Goal: Task Accomplishment & Management: Manage account settings

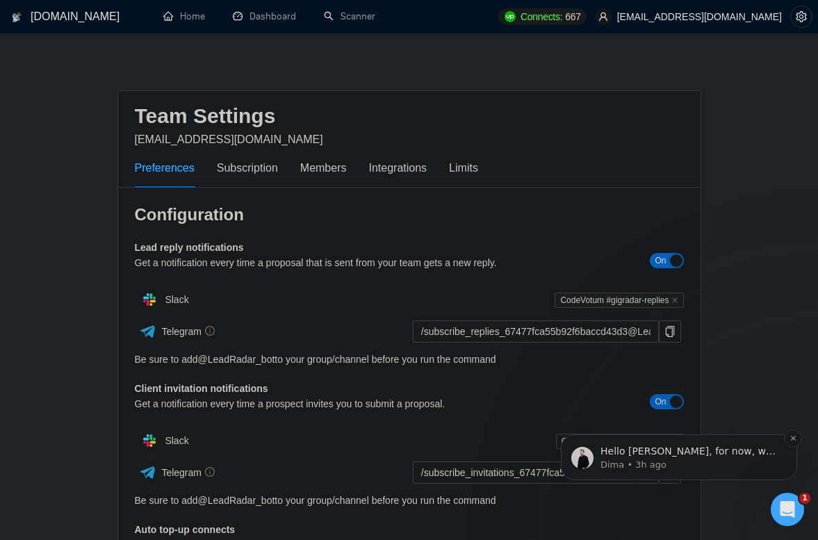
click at [732, 471] on div "Hello [PERSON_NAME], for now, we have made a reset of this amount, so you'll ha…" at bounding box center [679, 457] width 236 height 46
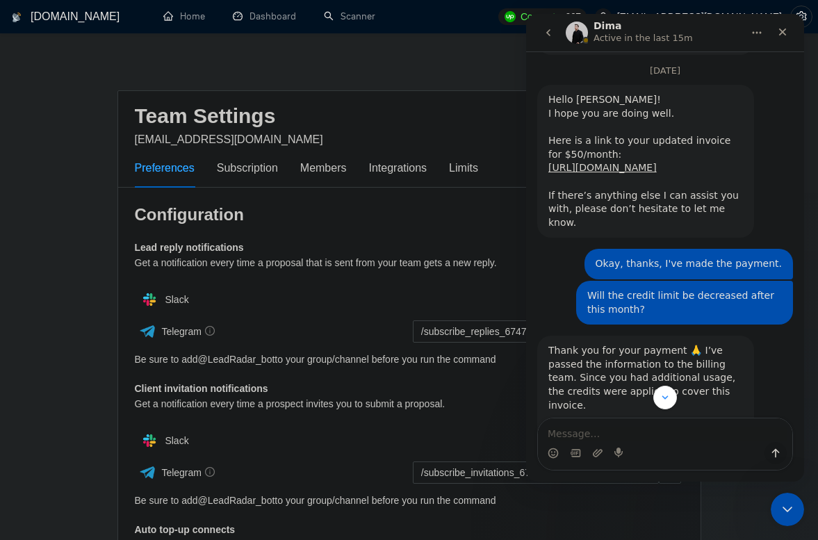
scroll to position [2625, 0]
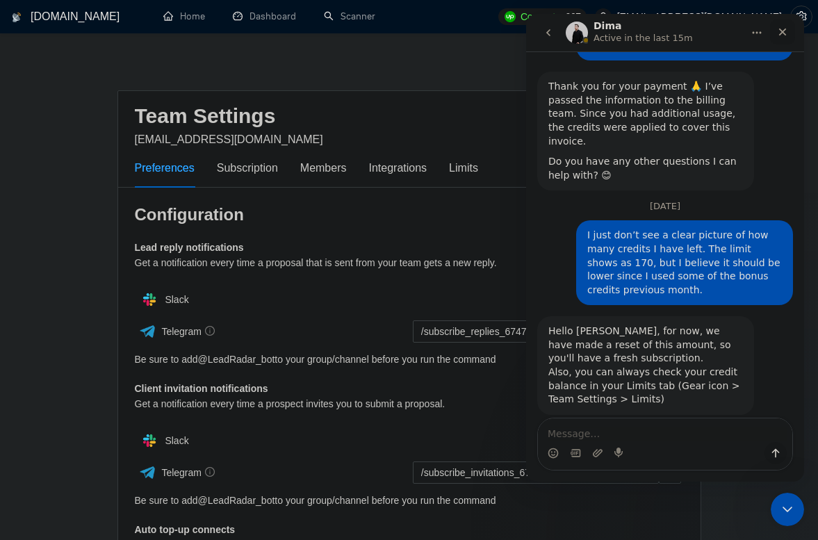
click at [783, 26] on div "Close" at bounding box center [782, 31] width 25 height 25
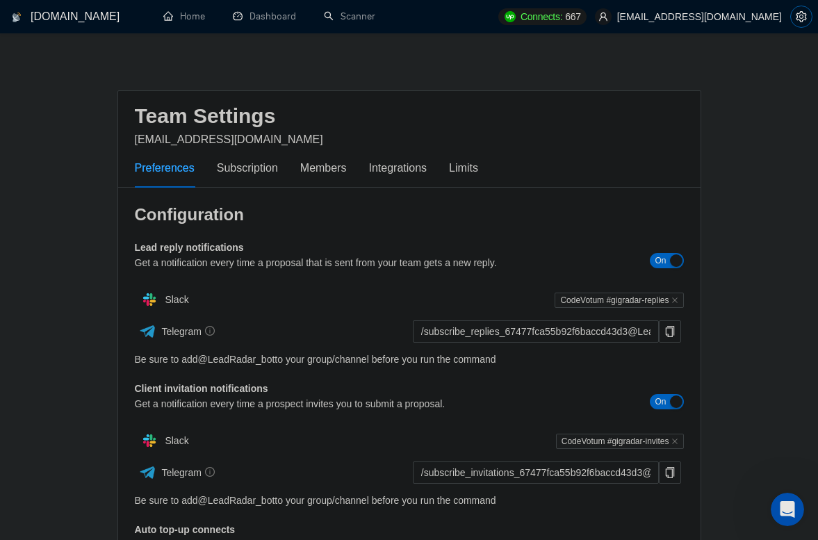
click at [802, 11] on icon "setting" at bounding box center [801, 16] width 10 height 11
click at [800, 10] on button "button" at bounding box center [801, 17] width 22 height 22
click at [799, 17] on icon "setting" at bounding box center [801, 16] width 11 height 11
click at [801, 17] on icon "setting" at bounding box center [801, 16] width 11 height 11
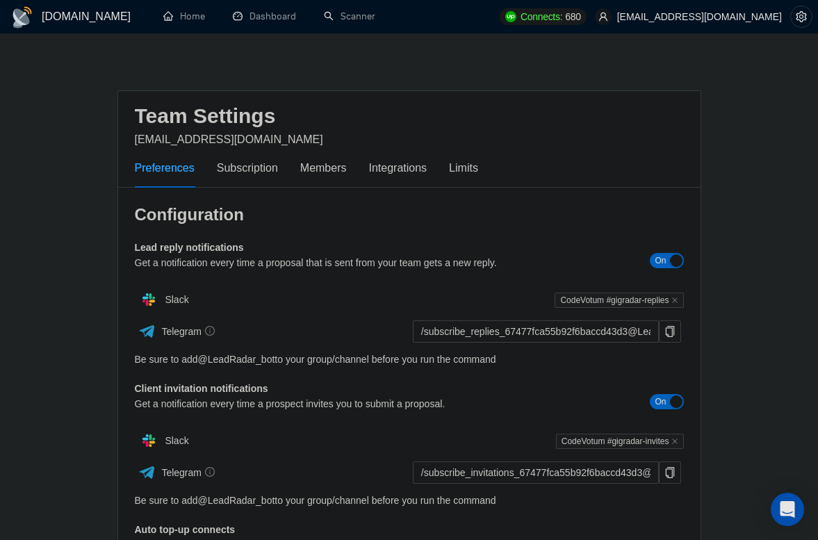
click at [493, 165] on div "Preferences Subscription Members Integrations Limits" at bounding box center [409, 168] width 549 height 40
click at [478, 167] on div "Limits" at bounding box center [463, 167] width 29 height 17
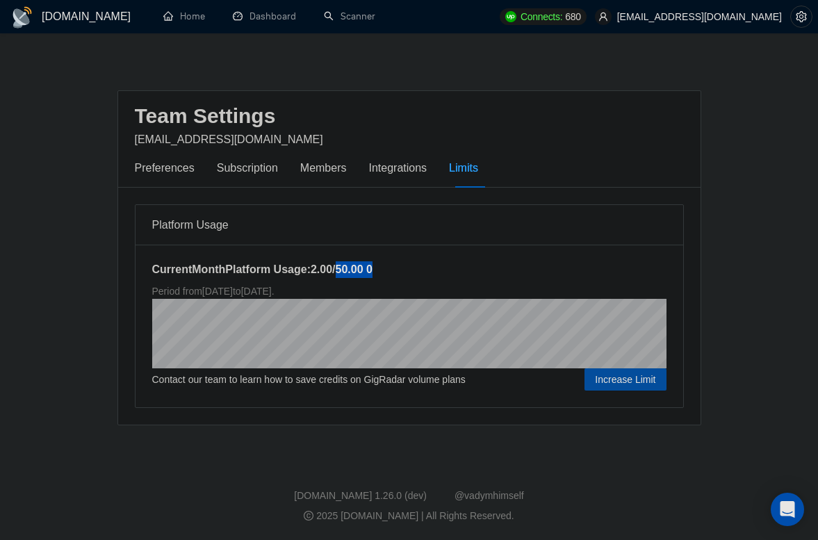
drag, startPoint x: 347, startPoint y: 270, endPoint x: 386, endPoint y: 267, distance: 39.0
click at [386, 267] on h5 "Current Month Platform Usage: 2.00 / 50.00 0" at bounding box center [409, 269] width 514 height 17
click at [415, 267] on h5 "Current Month Platform Usage: 2.00 / 50.00 0" at bounding box center [409, 269] width 514 height 17
click at [792, 505] on icon "Open Intercom Messenger" at bounding box center [787, 509] width 16 height 18
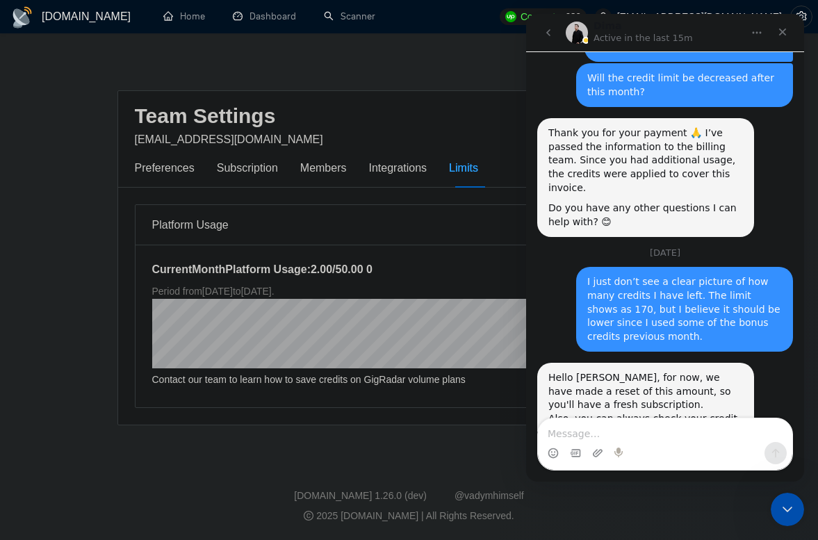
scroll to position [2625, 0]
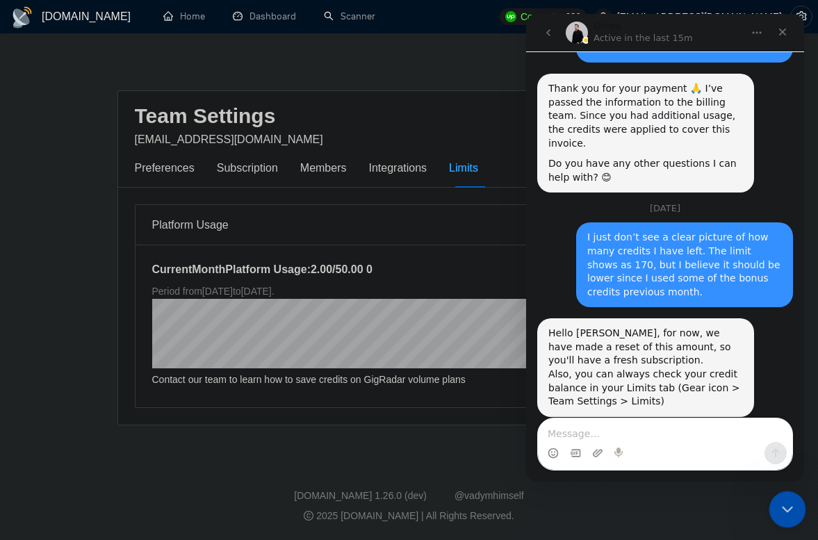
click at [780, 497] on div "Close Intercom Messenger" at bounding box center [785, 507] width 33 height 33
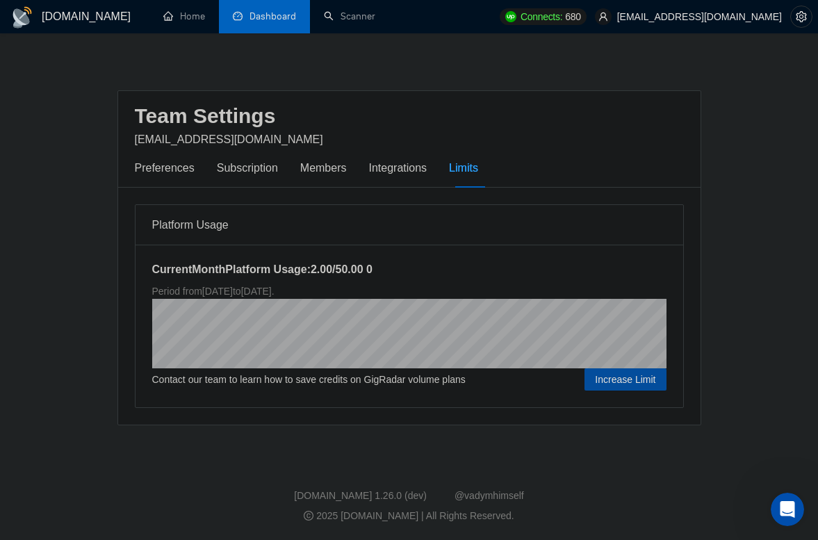
click at [274, 20] on link "Dashboard" at bounding box center [264, 16] width 63 height 12
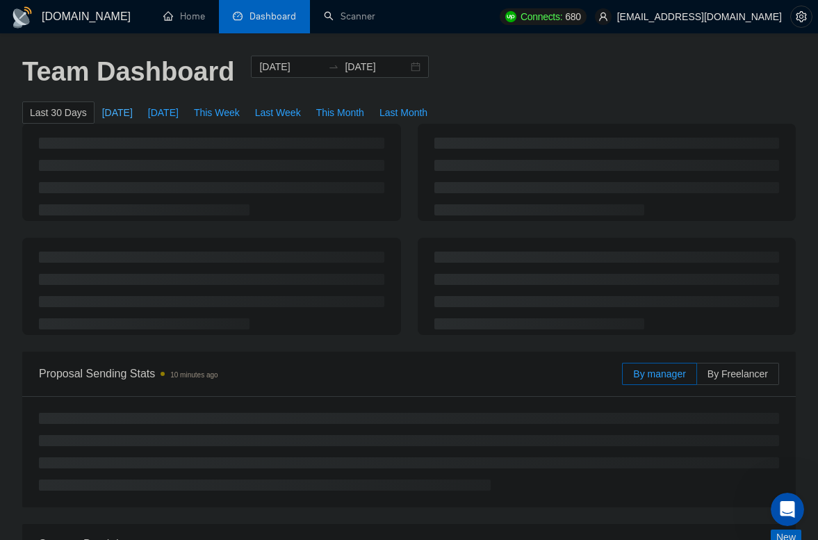
click at [108, 113] on span "Today" at bounding box center [117, 112] width 31 height 15
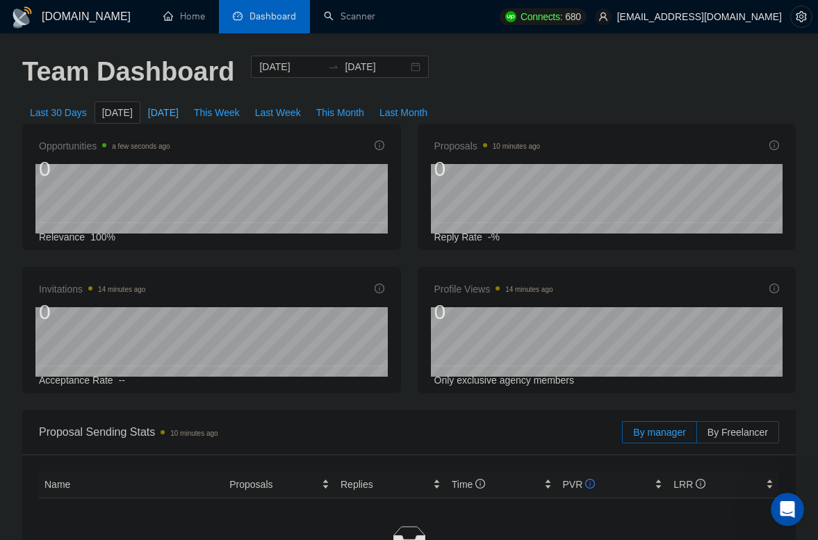
click at [158, 112] on span "Yesterday" at bounding box center [163, 112] width 31 height 15
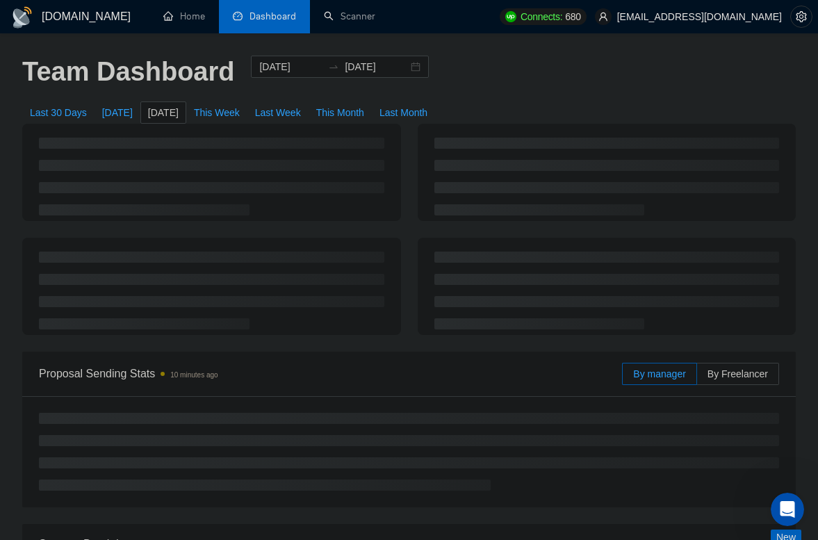
type input "2025-09-01"
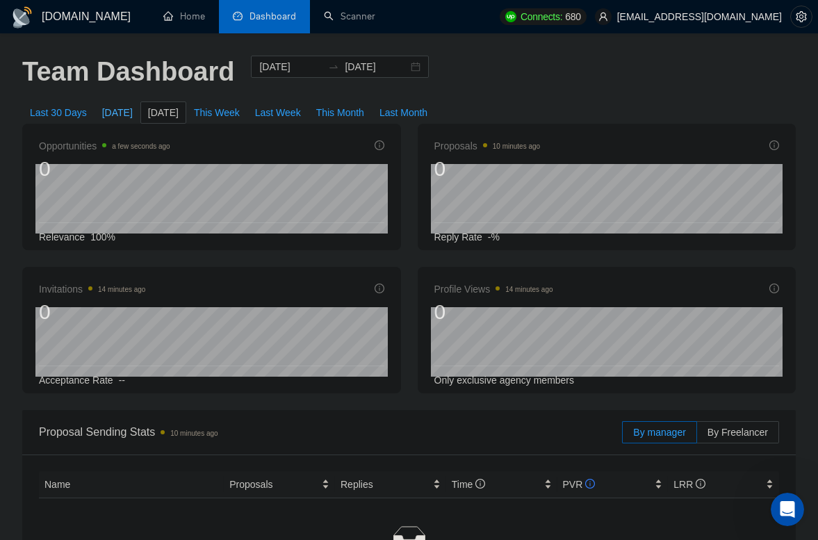
click at [121, 110] on span "Today" at bounding box center [117, 112] width 31 height 15
type input "2025-09-02"
click at [227, 111] on span "This Week" at bounding box center [217, 112] width 46 height 15
type input "2025-09-01"
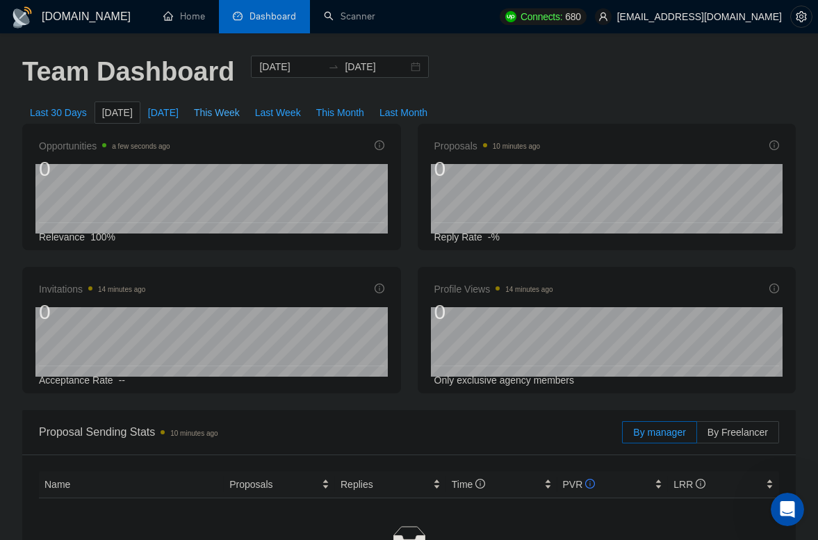
type input "2025-09-07"
